Goal: Transaction & Acquisition: Purchase product/service

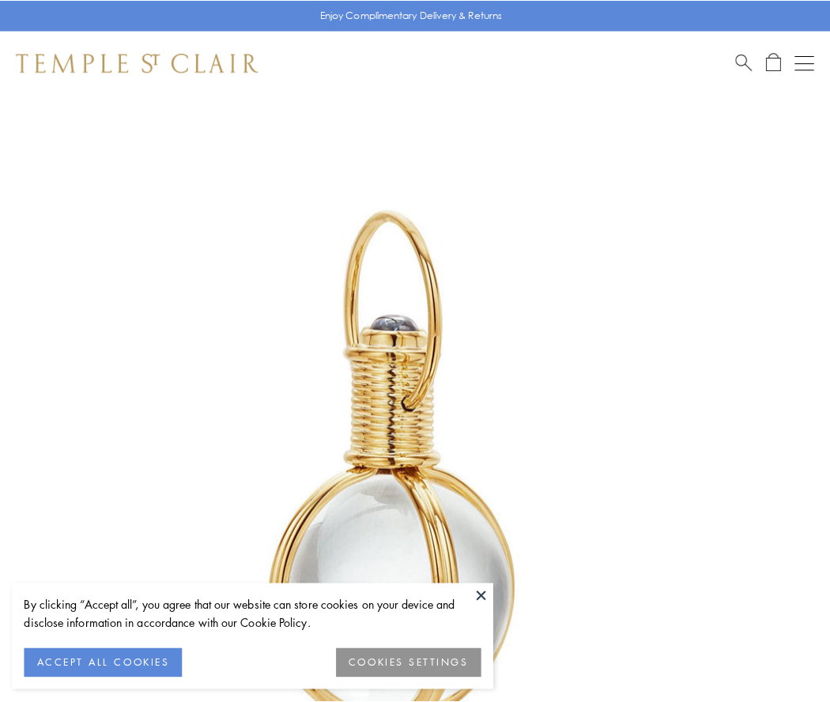
scroll to position [412, 0]
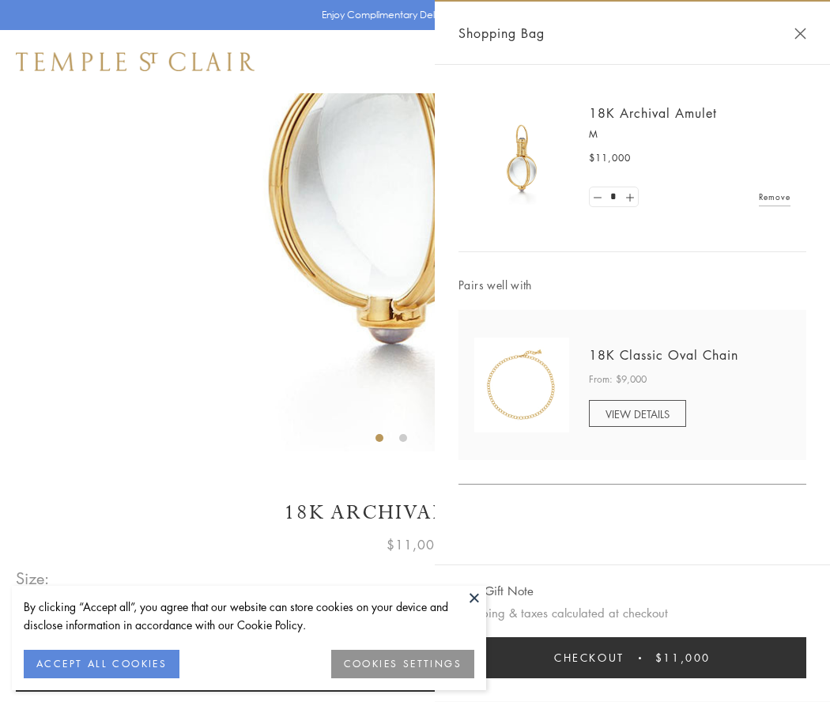
click at [632, 657] on button "Checkout $11,000" at bounding box center [632, 657] width 348 height 41
